Goal: Browse casually: Explore the website without a specific task or goal

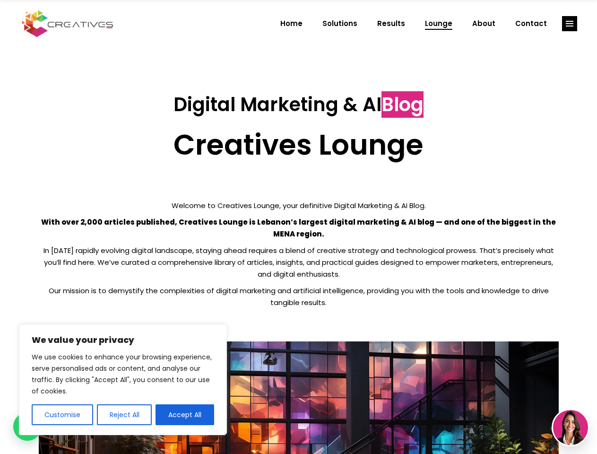
click at [298, 227] on p "With over 2,000 articles published, Creatives Lounge is Lebanon’s largest digit…" at bounding box center [299, 228] width 520 height 24
click at [62, 414] on button "Customise" at bounding box center [62, 414] width 61 height 21
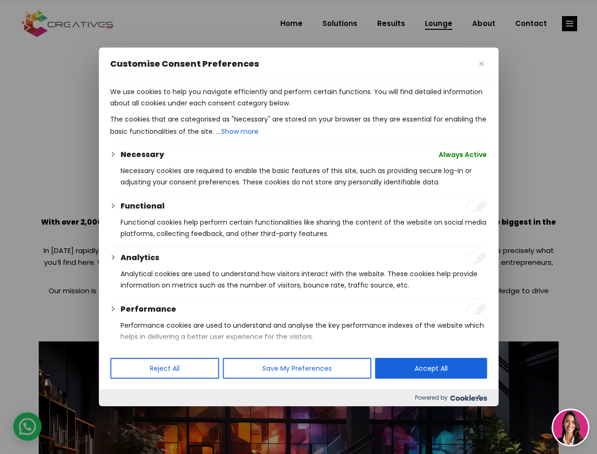
click at [124, 414] on div at bounding box center [298, 227] width 597 height 454
click at [185, 109] on p "We use cookies to help you navigate efficiently and perform certain functions. …" at bounding box center [298, 97] width 377 height 23
click at [569, 24] on div at bounding box center [298, 227] width 597 height 454
click at [570, 427] on img at bounding box center [570, 427] width 35 height 35
